Goal: Task Accomplishment & Management: Manage account settings

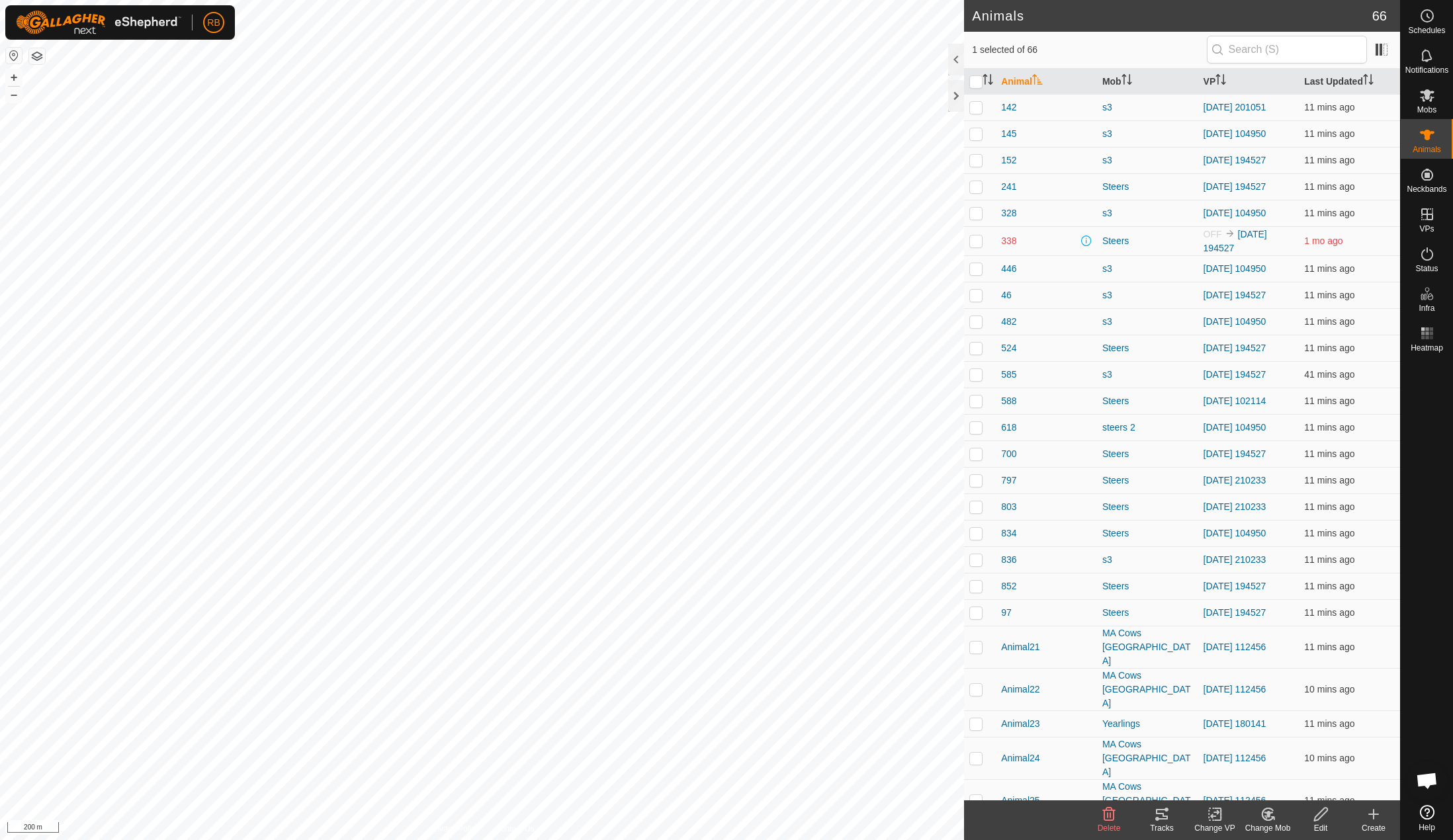
click at [1153, 812] on tracks-svg-icon at bounding box center [1161, 814] width 53 height 16
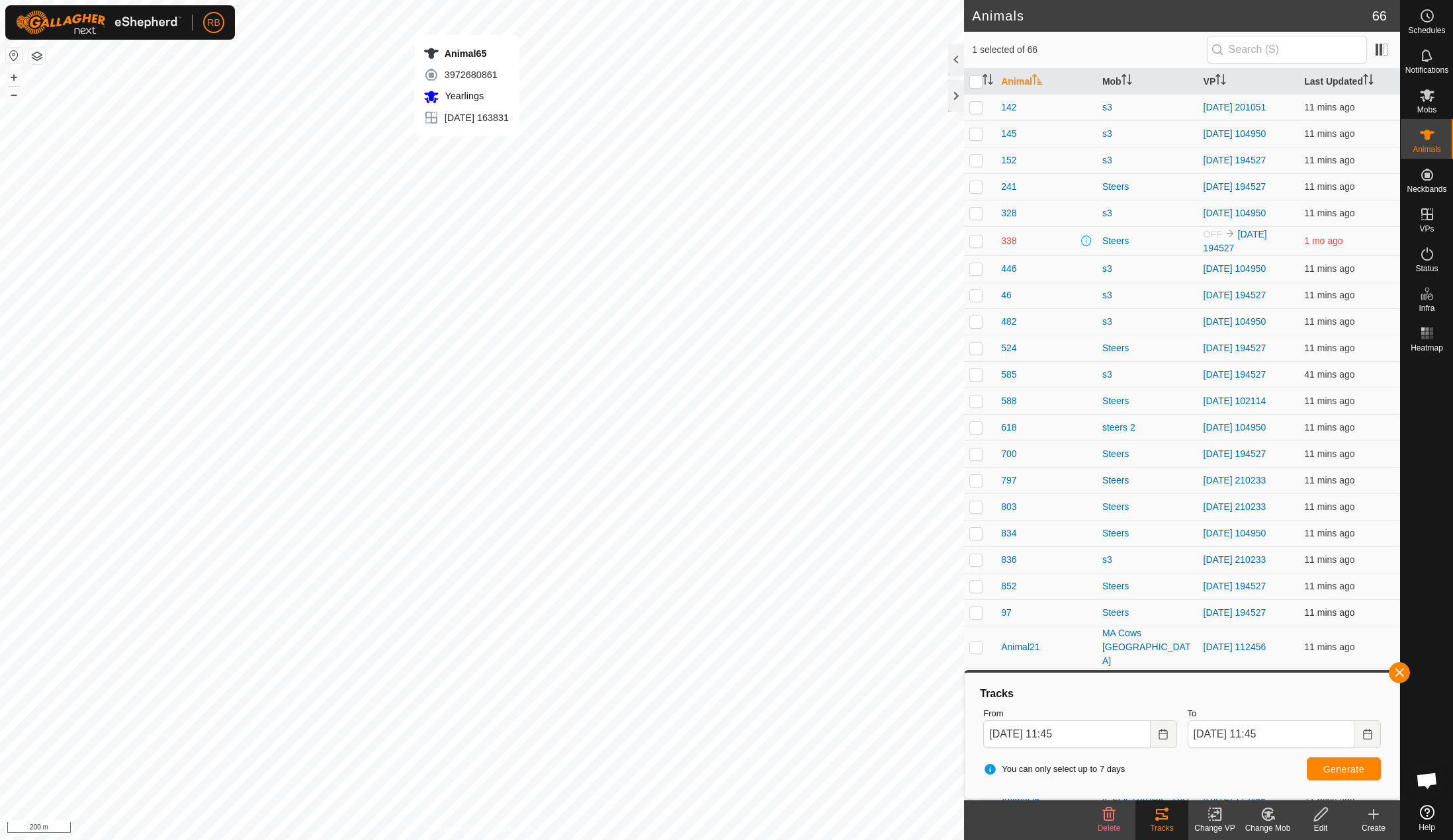
checkbox input "false"
checkbox input "true"
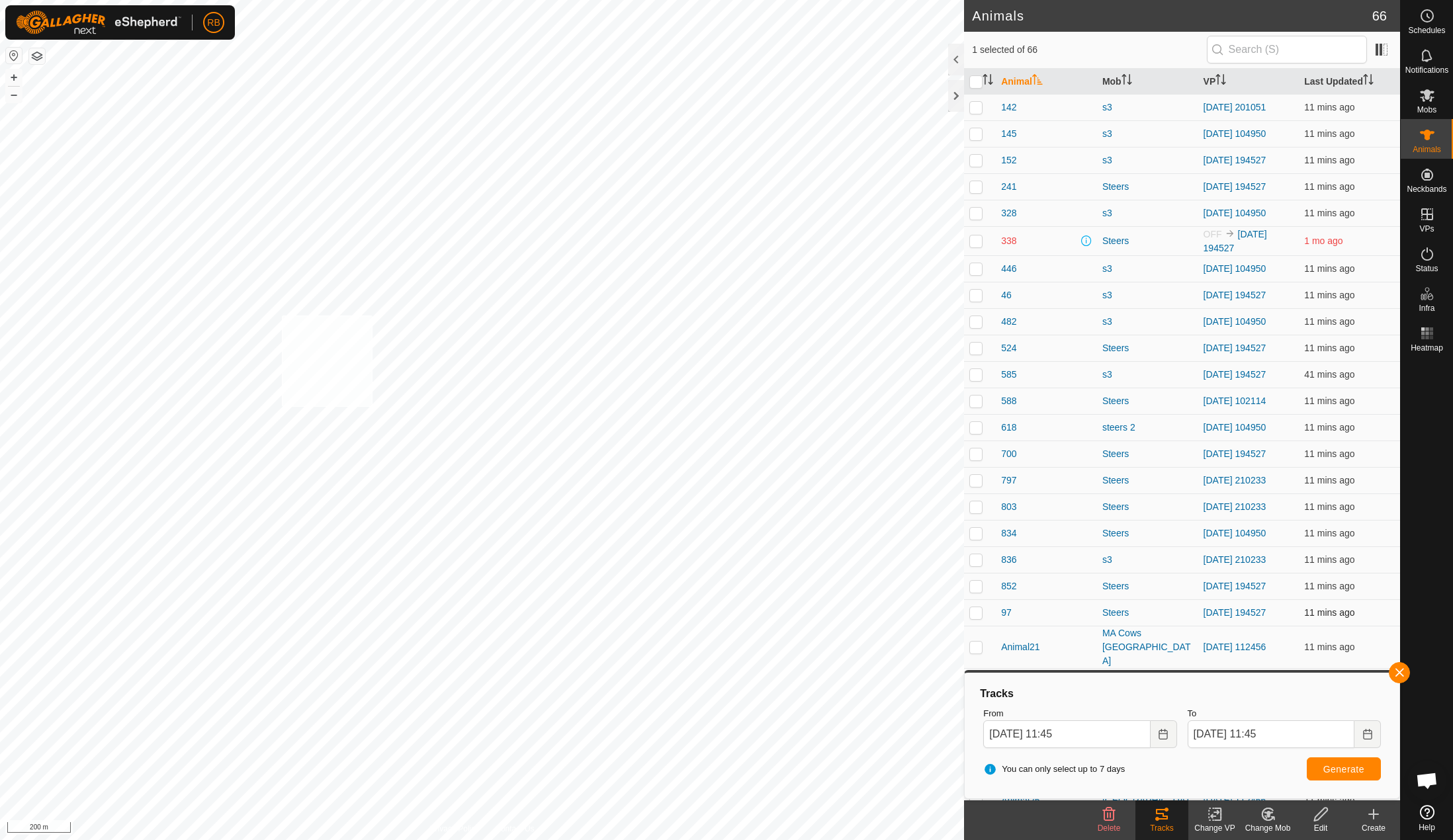
checkbox input "true"
click at [1394, 677] on button "button" at bounding box center [1399, 672] width 21 height 21
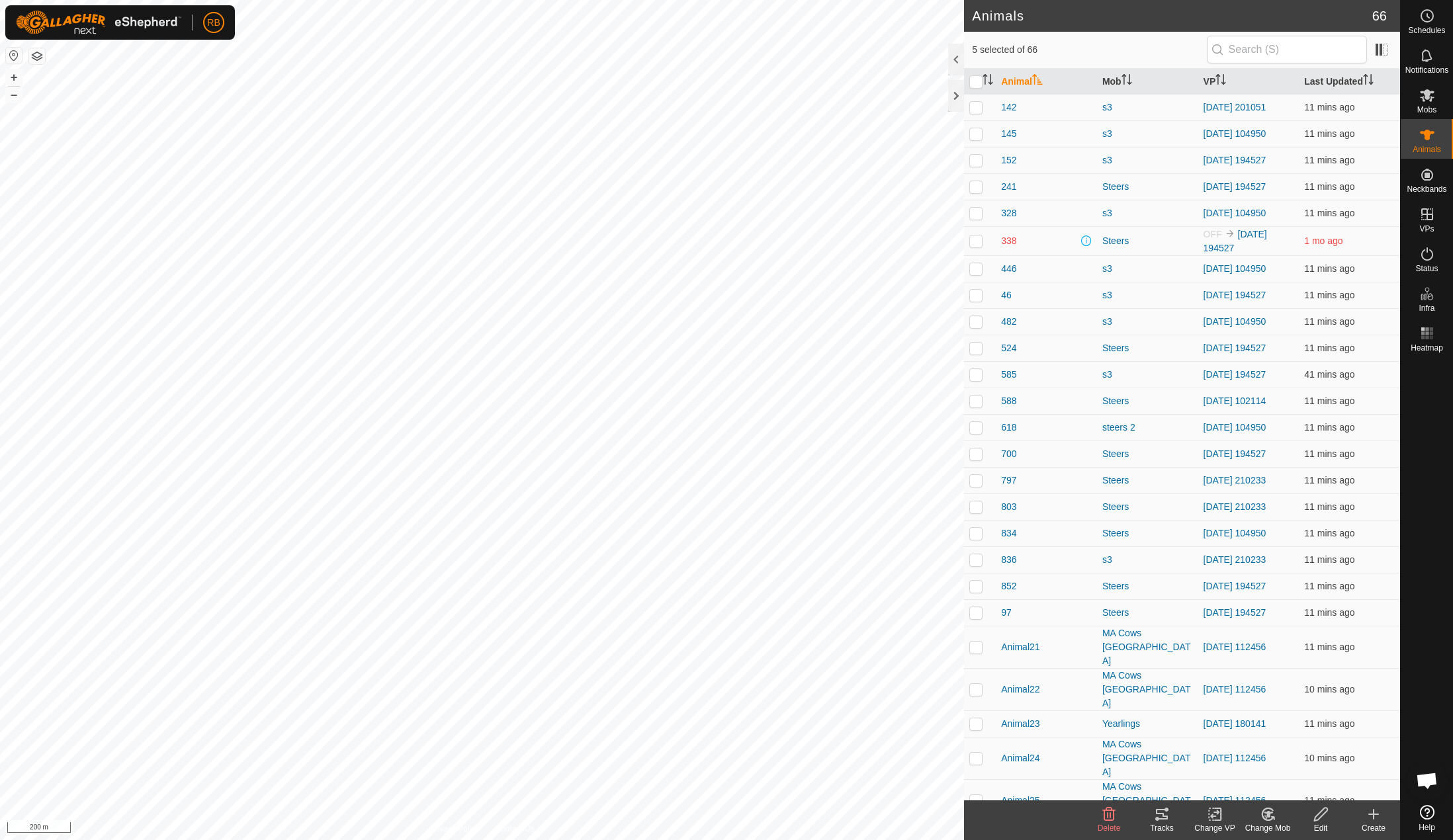
click at [1166, 818] on icon at bounding box center [1161, 814] width 16 height 16
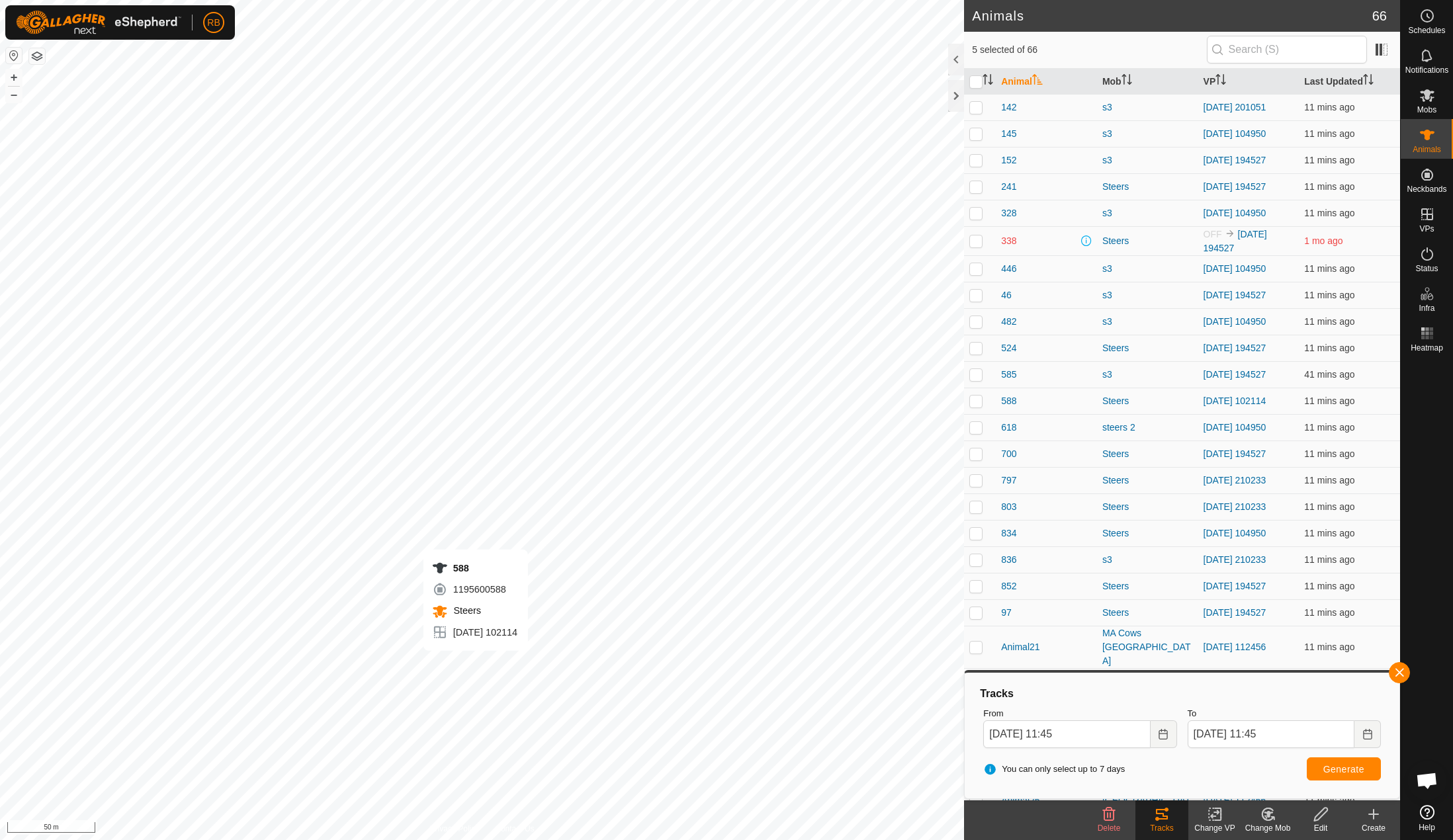
checkbox input "true"
checkbox input "false"
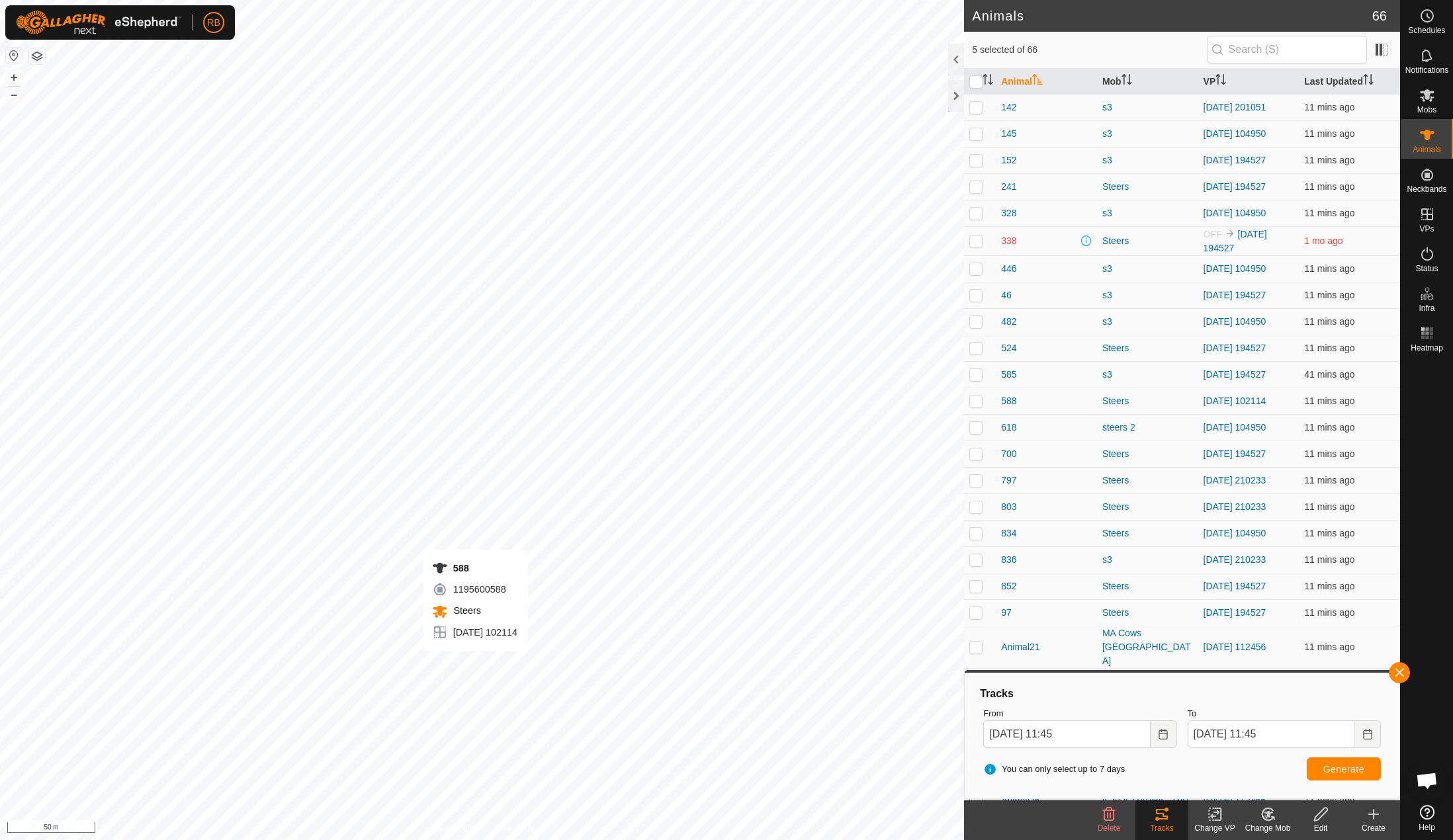
checkbox input "false"
drag, startPoint x: 1395, startPoint y: 666, endPoint x: 1385, endPoint y: 683, distance: 19.7
click at [1395, 666] on button "button" at bounding box center [1399, 672] width 21 height 21
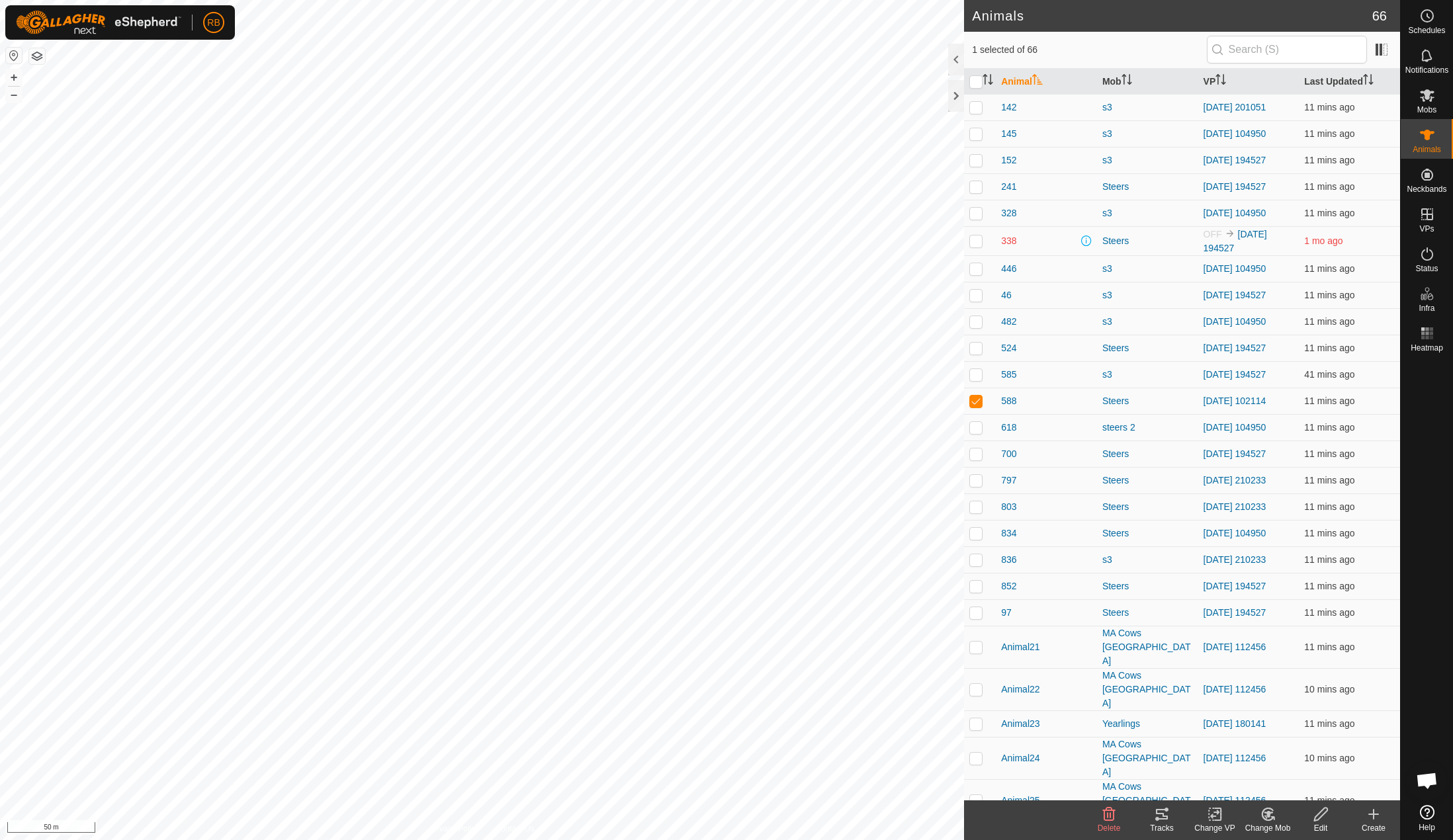
click at [1173, 819] on tracks-svg-icon at bounding box center [1161, 814] width 53 height 16
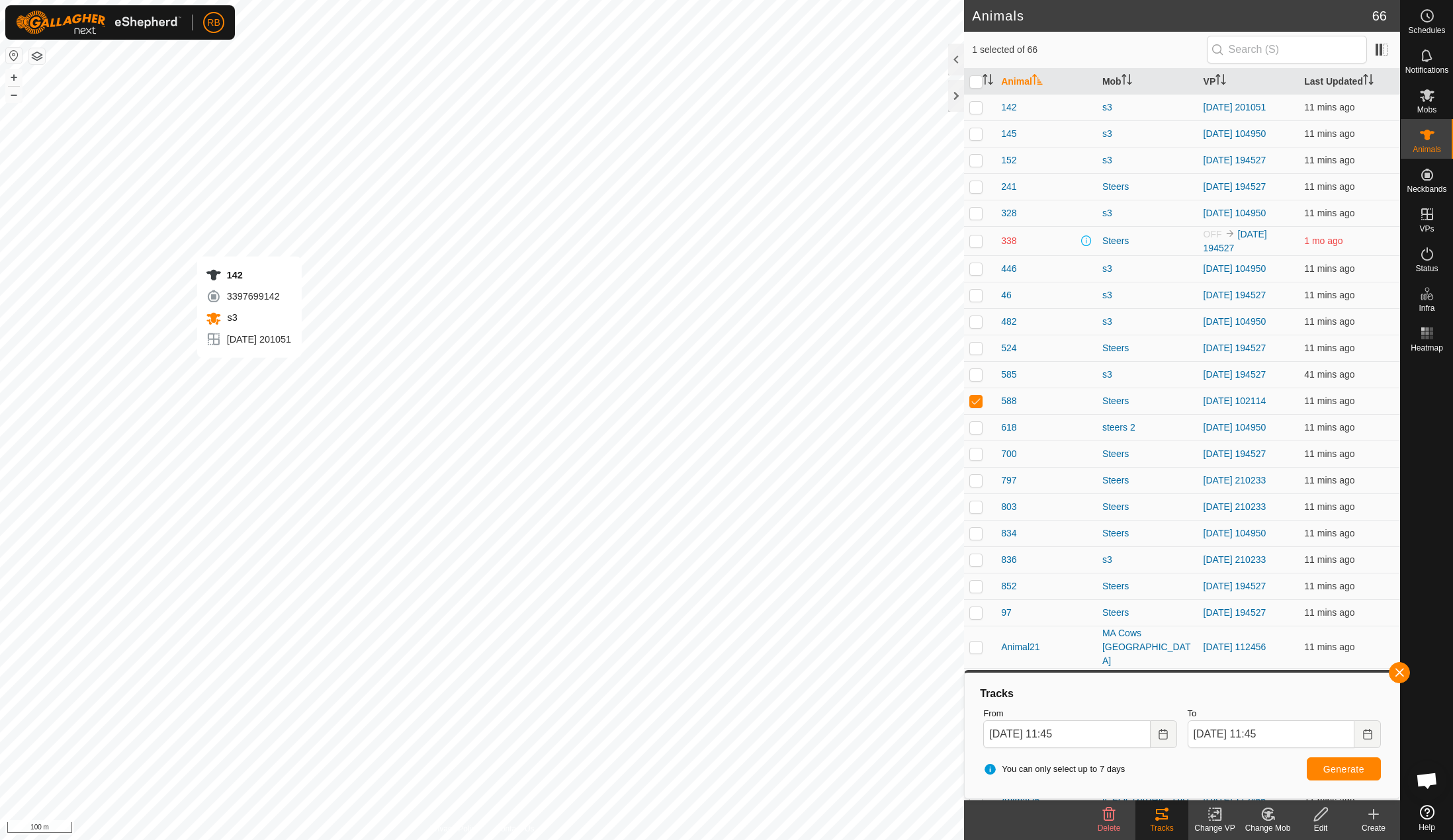
checkbox input "true"
checkbox input "false"
click at [1392, 674] on button "button" at bounding box center [1399, 672] width 21 height 21
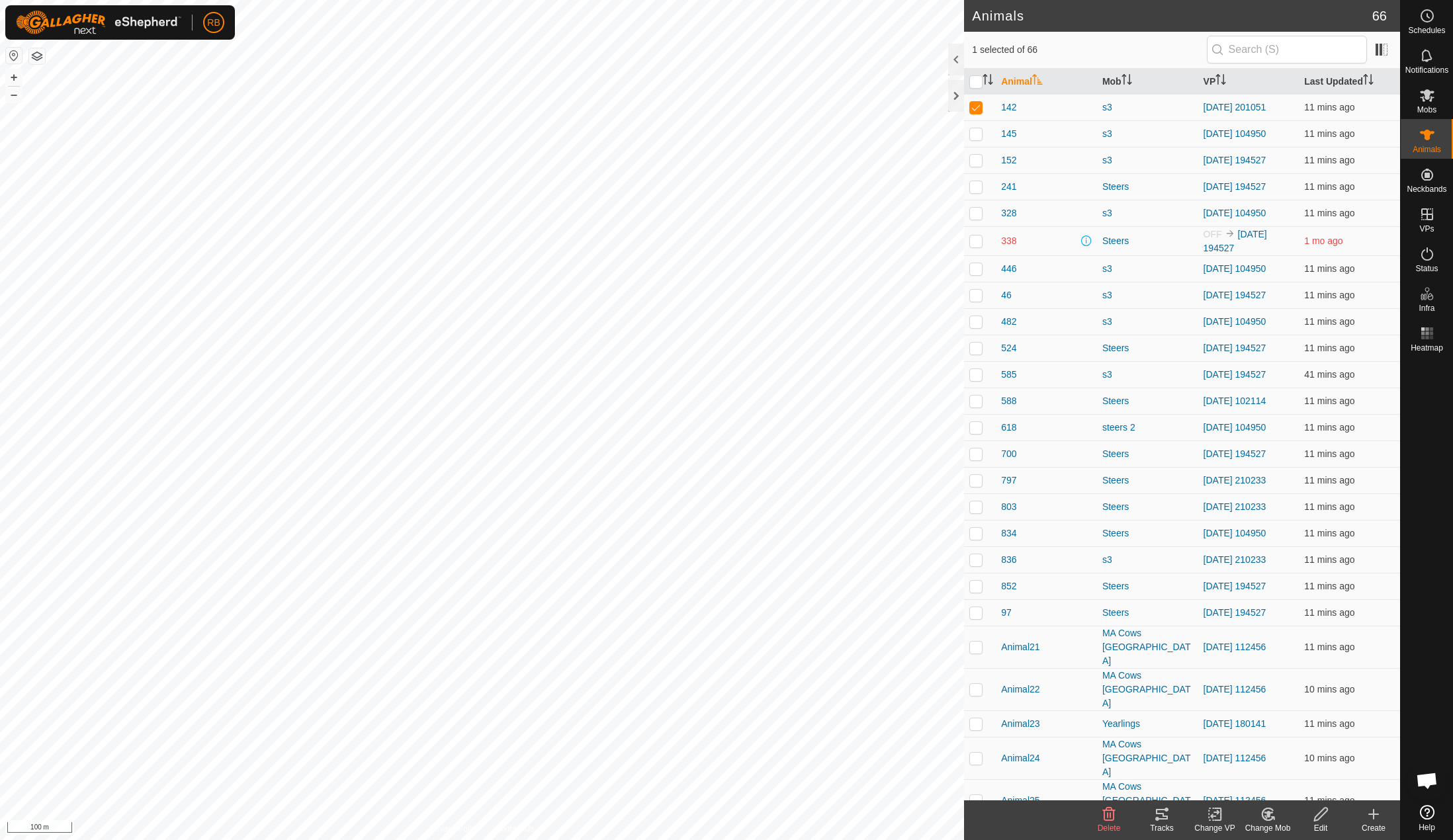
click at [1167, 821] on icon at bounding box center [1161, 814] width 16 height 16
